Goal: Find specific page/section: Find specific page/section

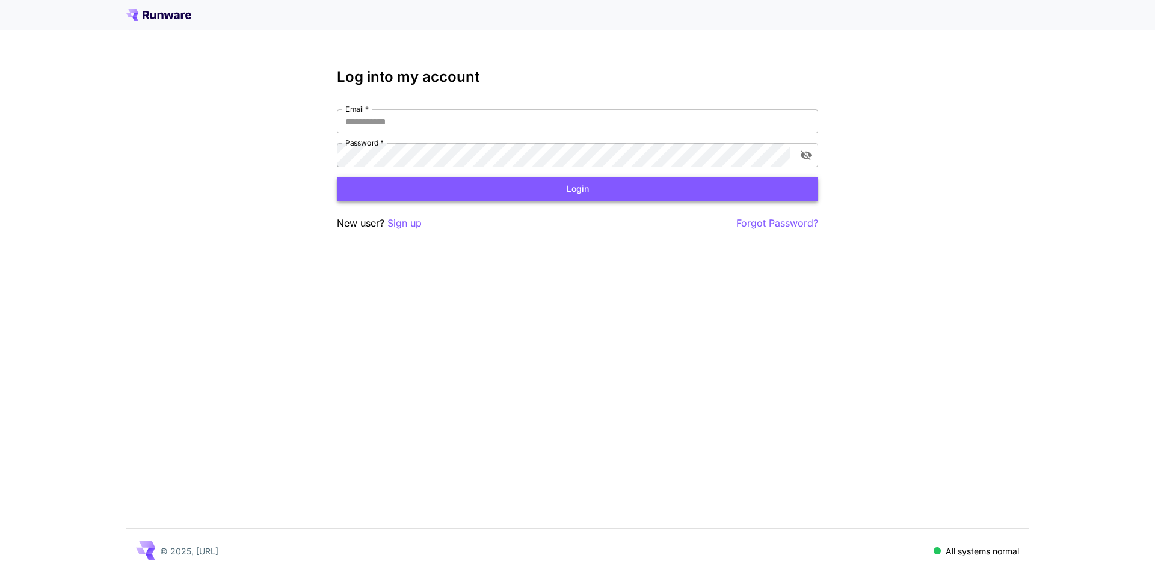
type input "**********"
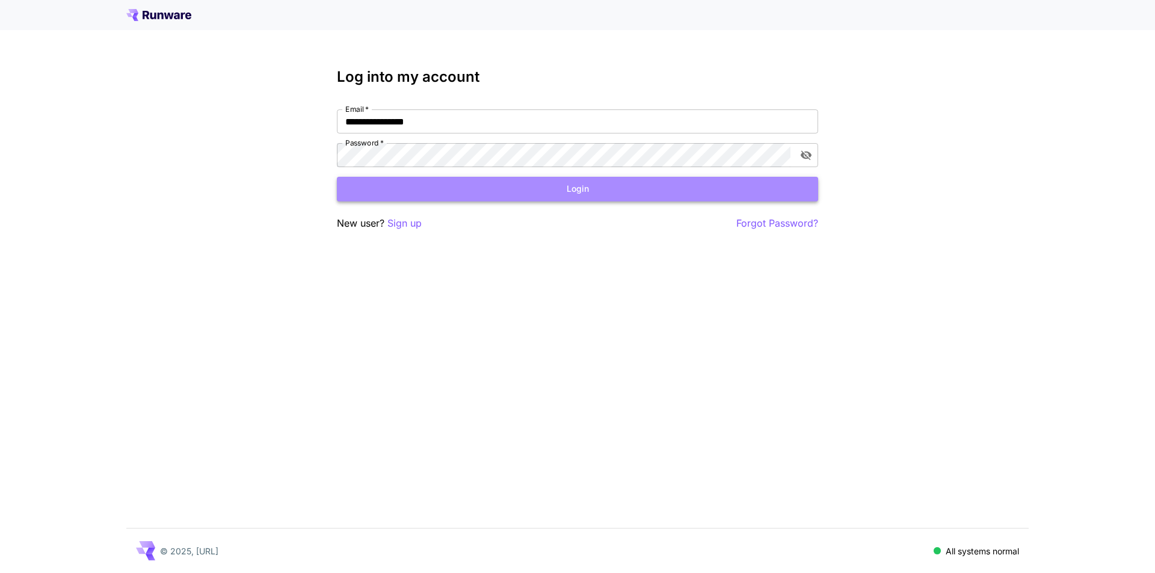
click at [578, 190] on button "Login" at bounding box center [577, 189] width 481 height 25
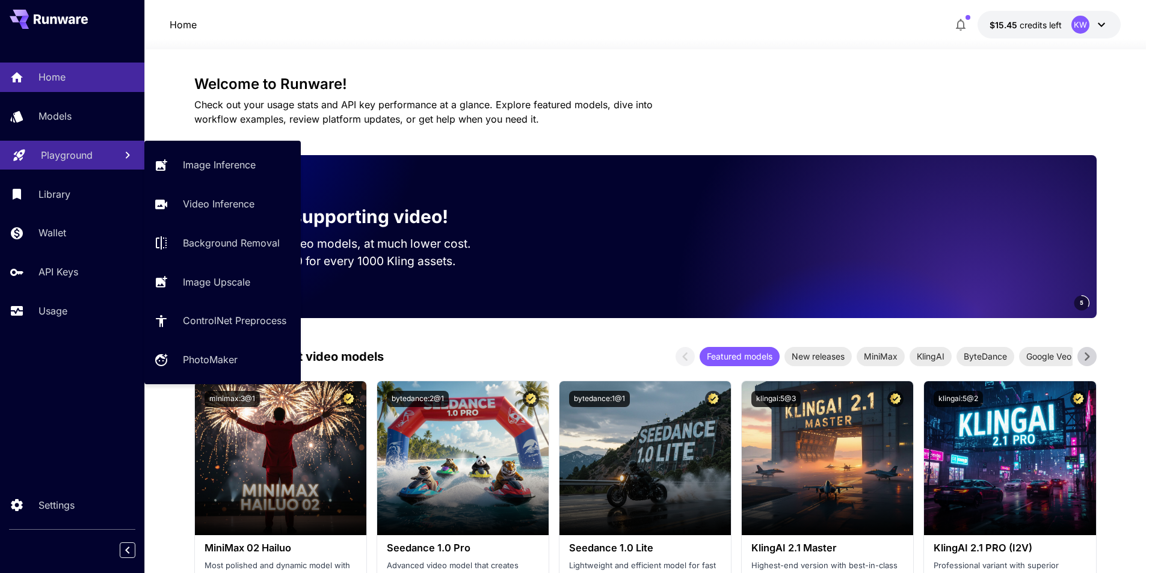
click at [75, 151] on p "Playground" at bounding box center [67, 155] width 52 height 14
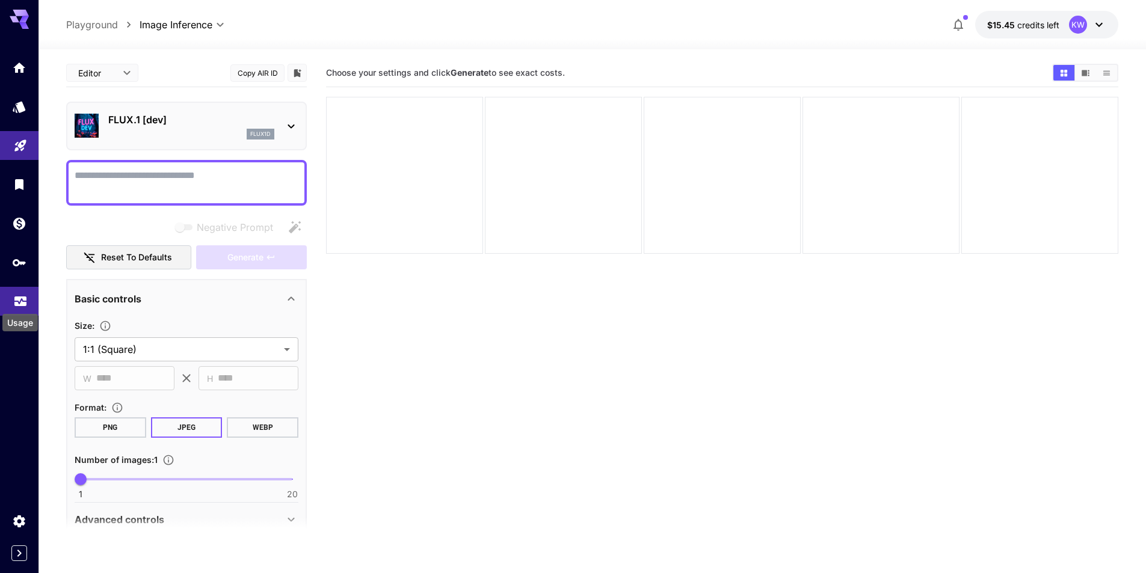
click at [16, 300] on icon "Usage" at bounding box center [20, 298] width 14 height 14
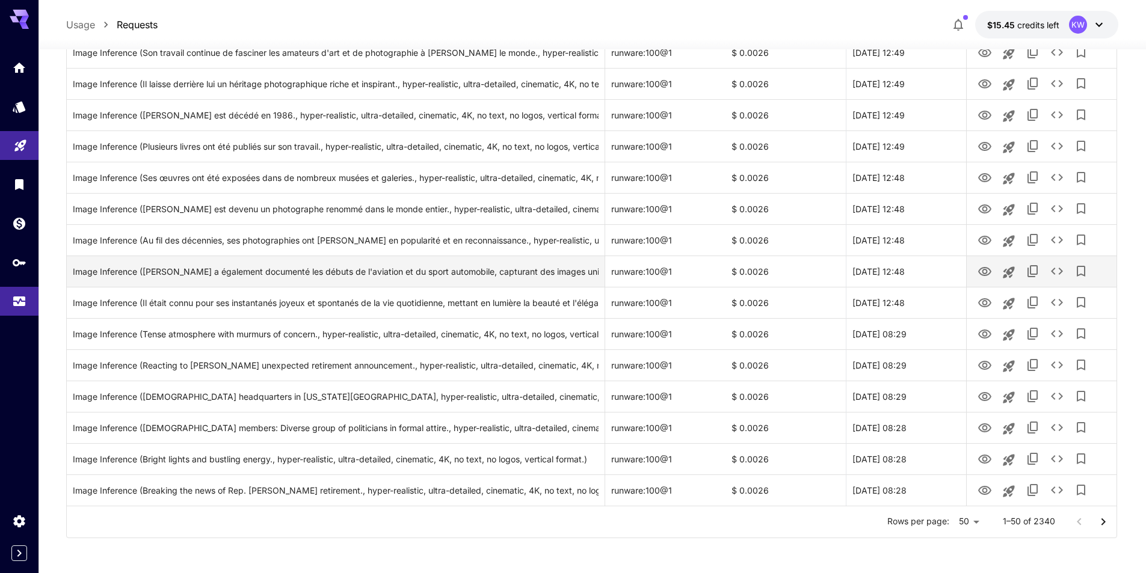
scroll to position [1296, 0]
click at [1107, 517] on icon "Go to next page" at bounding box center [1103, 521] width 14 height 14
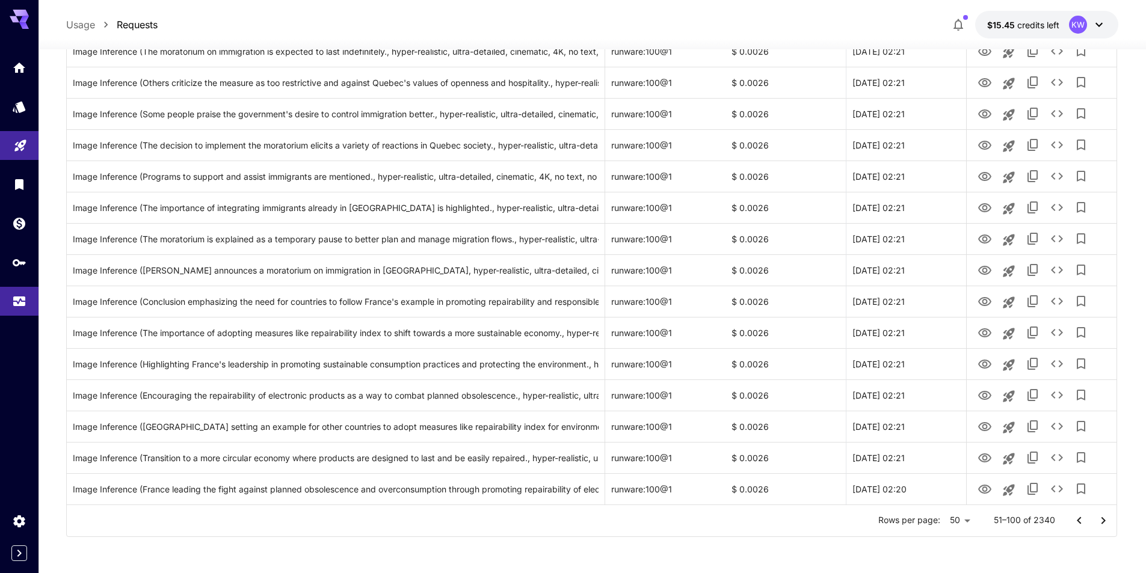
click at [1107, 517] on icon "Go to next page" at bounding box center [1103, 521] width 14 height 14
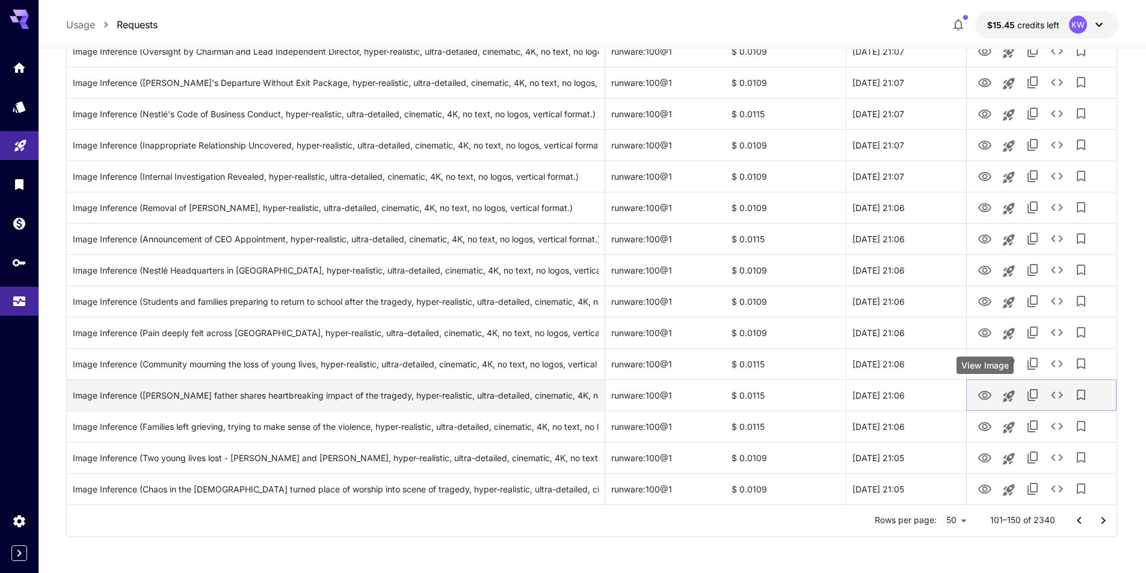
click at [984, 395] on icon "View Image" at bounding box center [985, 396] width 14 height 14
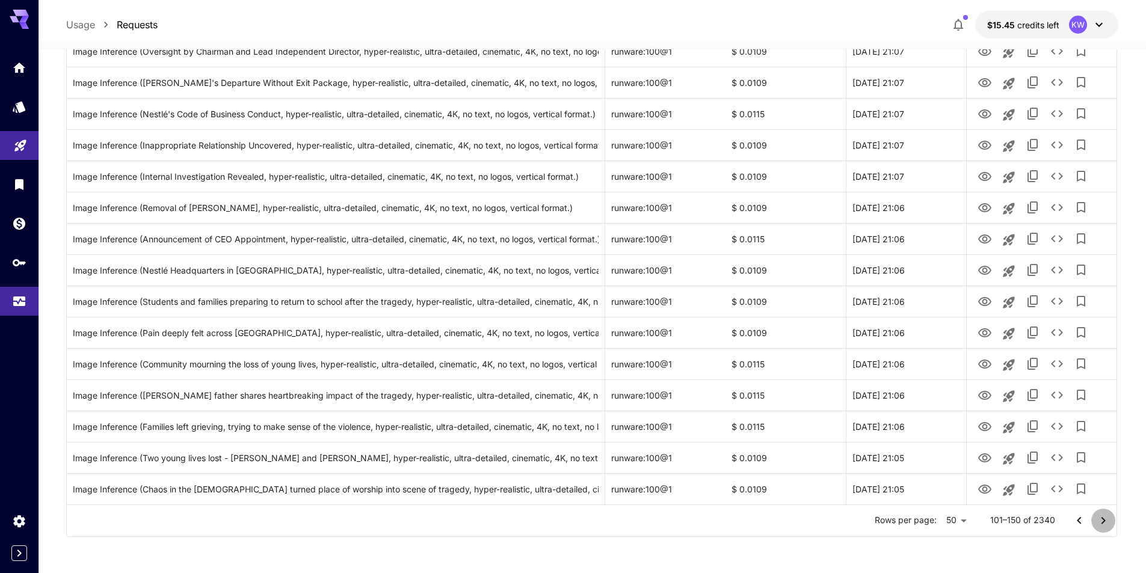
click at [1105, 519] on icon "Go to next page" at bounding box center [1103, 521] width 14 height 14
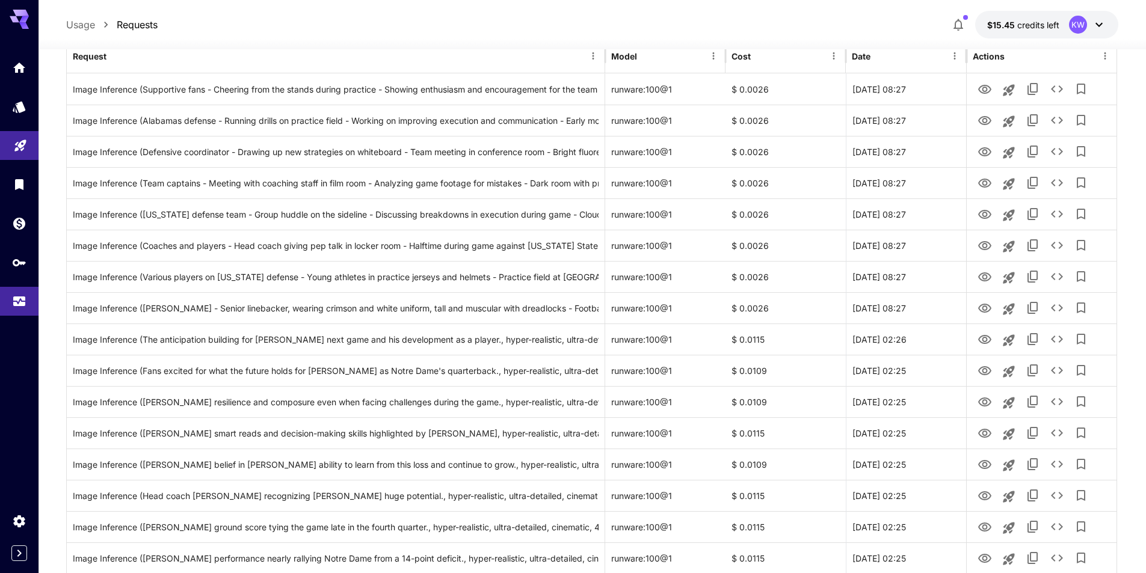
scroll to position [181, 0]
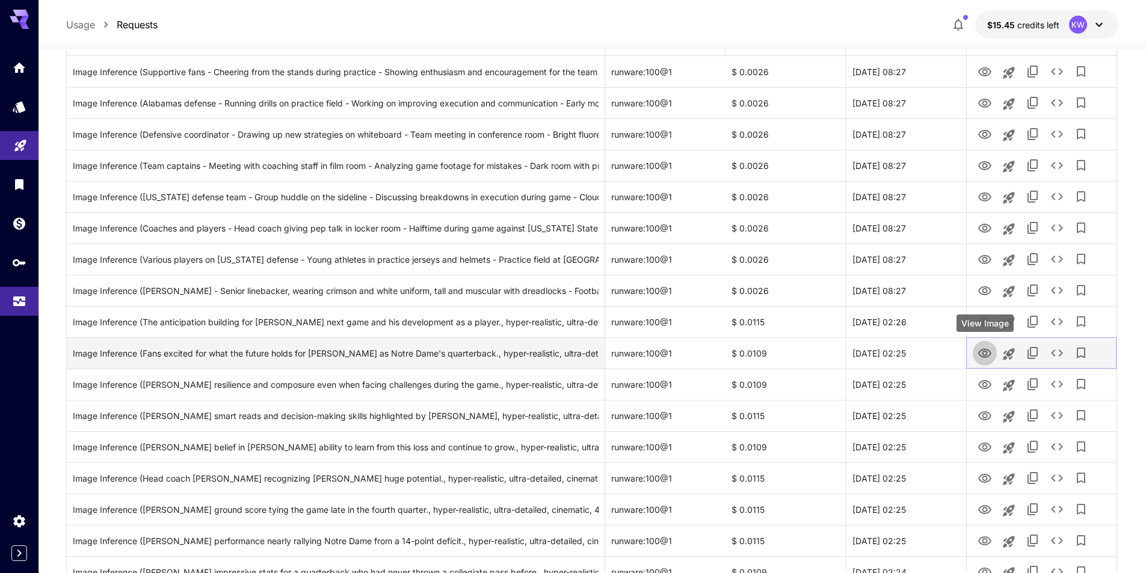
click at [984, 353] on icon "View Image" at bounding box center [985, 354] width 14 height 14
